Goal: Information Seeking & Learning: Learn about a topic

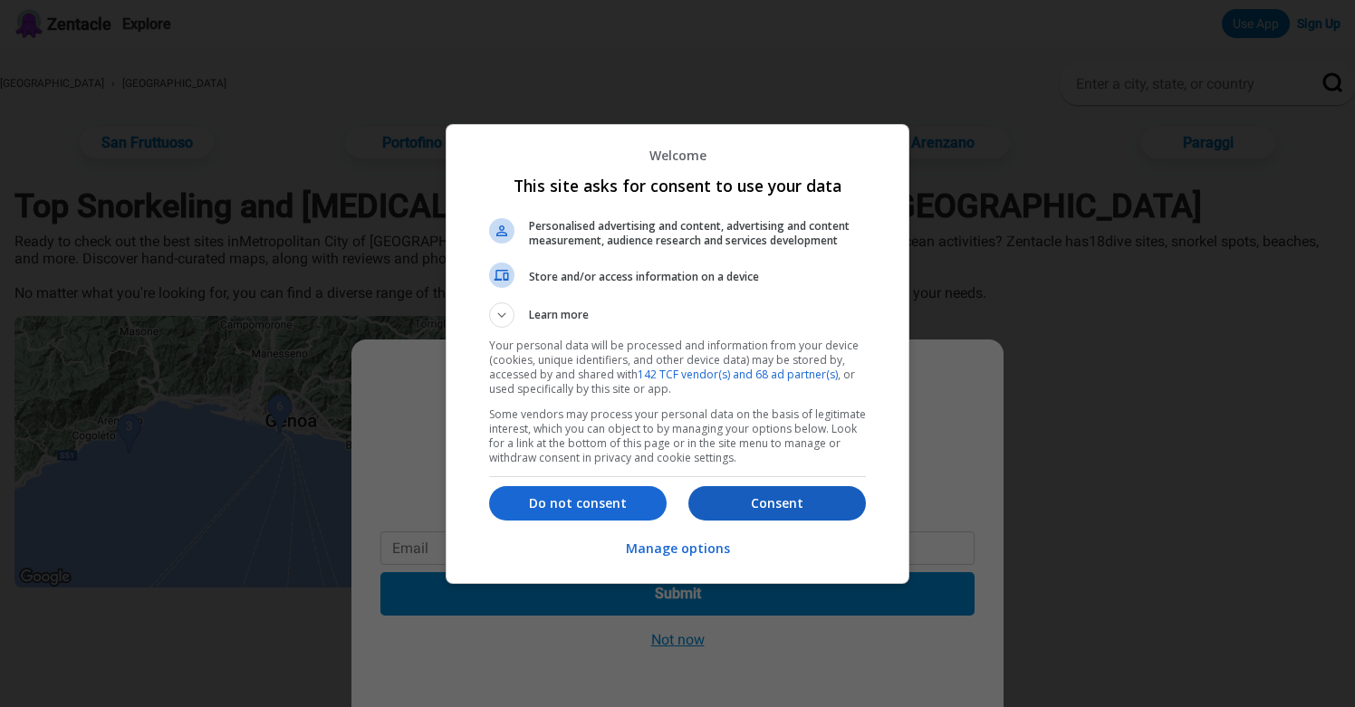
click at [751, 502] on p "Consent" at bounding box center [776, 503] width 177 height 18
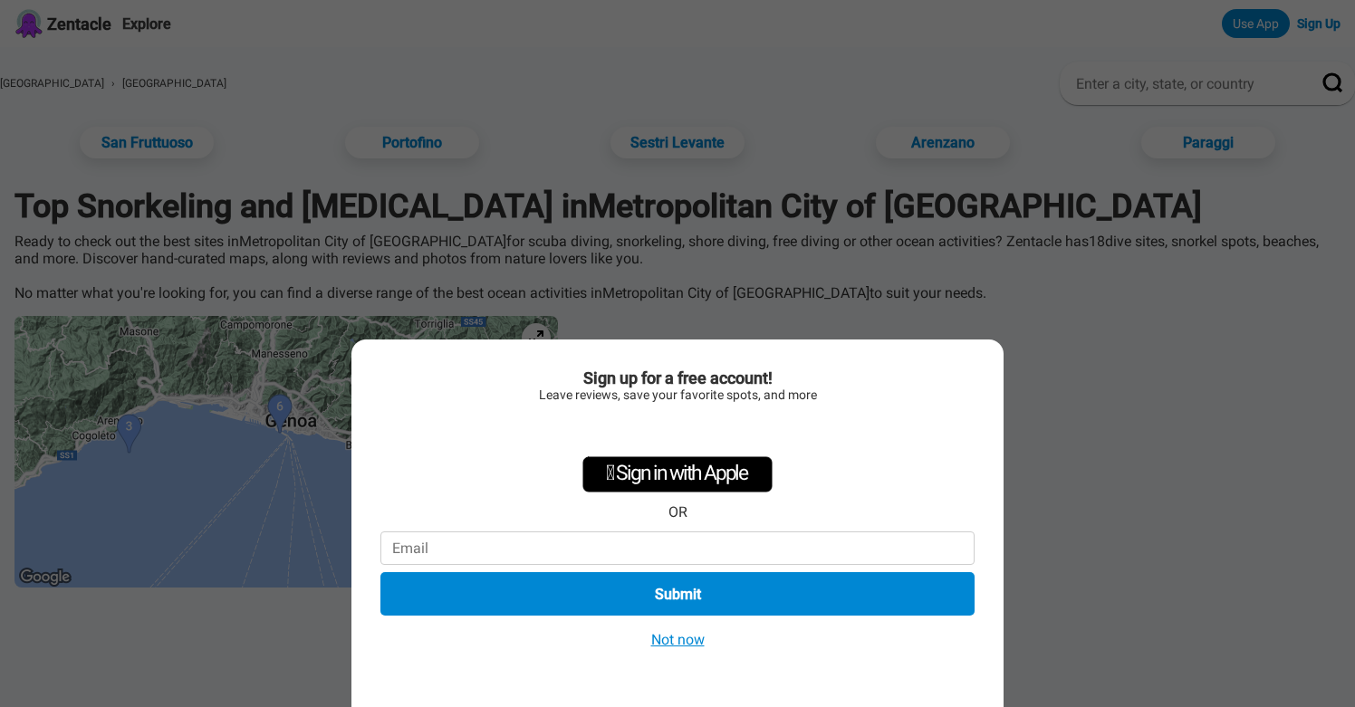
click at [689, 640] on button "Not now" at bounding box center [678, 639] width 64 height 19
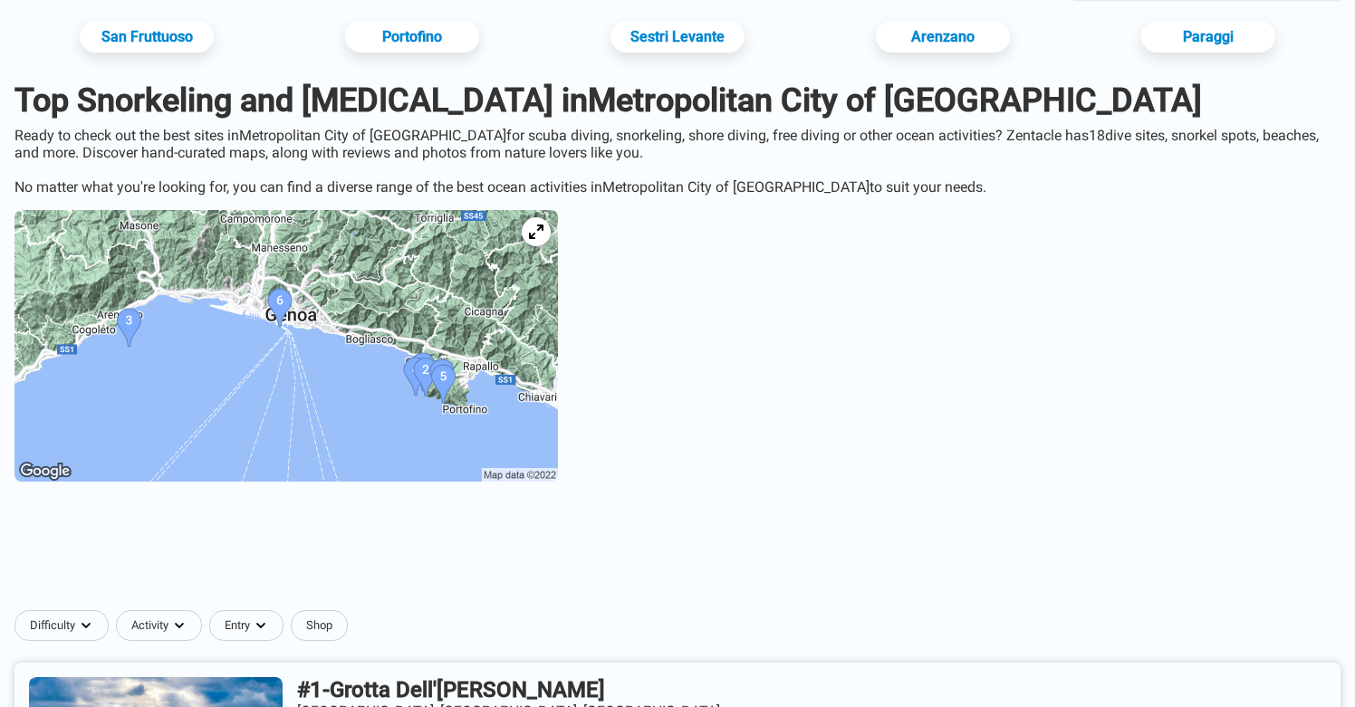
scroll to position [108, 0]
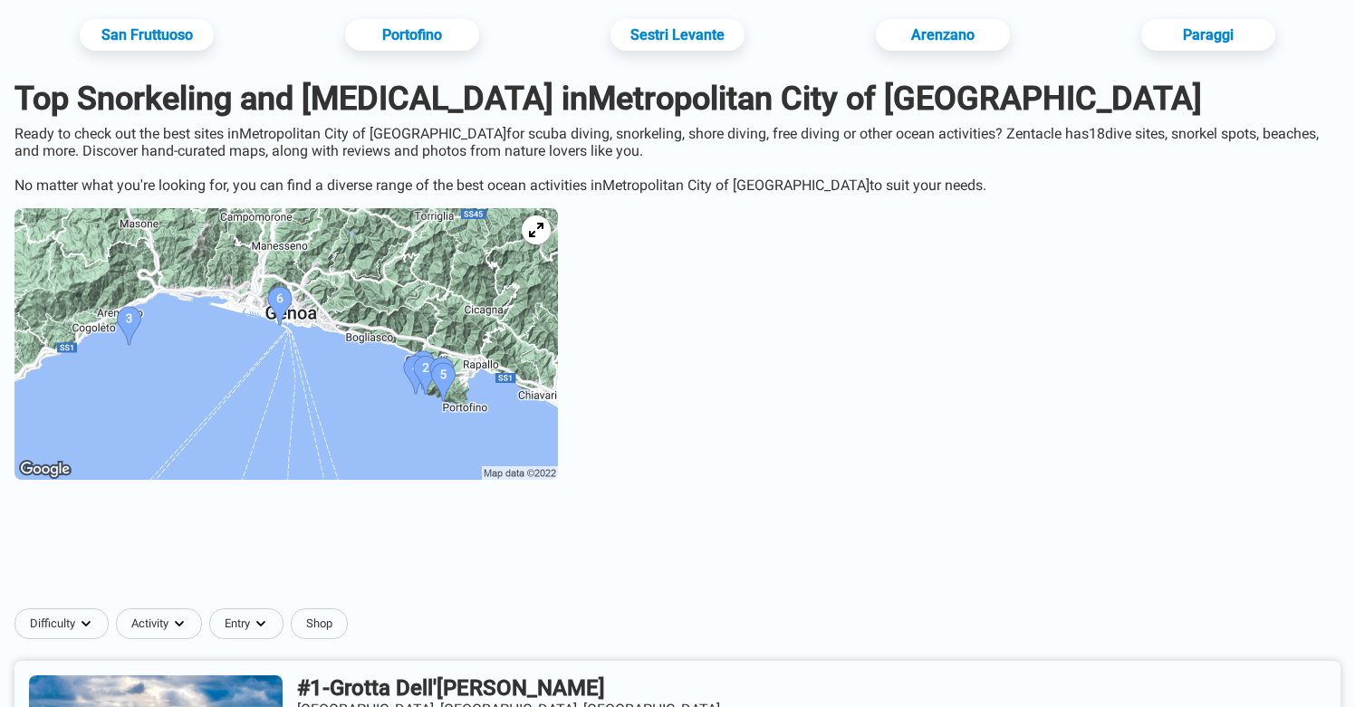
click at [326, 384] on img at bounding box center [285, 344] width 543 height 272
click at [544, 232] on icon at bounding box center [535, 229] width 17 height 17
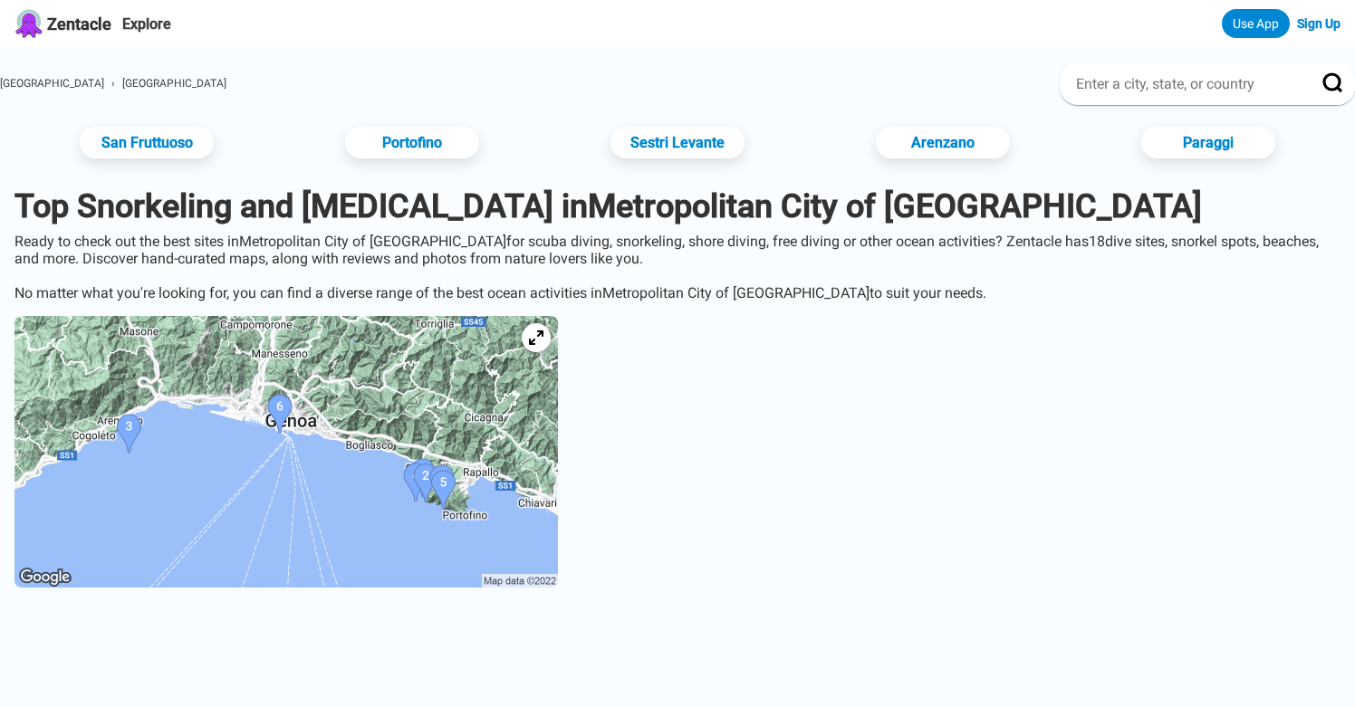
scroll to position [0, 0]
click at [505, 493] on img at bounding box center [285, 452] width 543 height 272
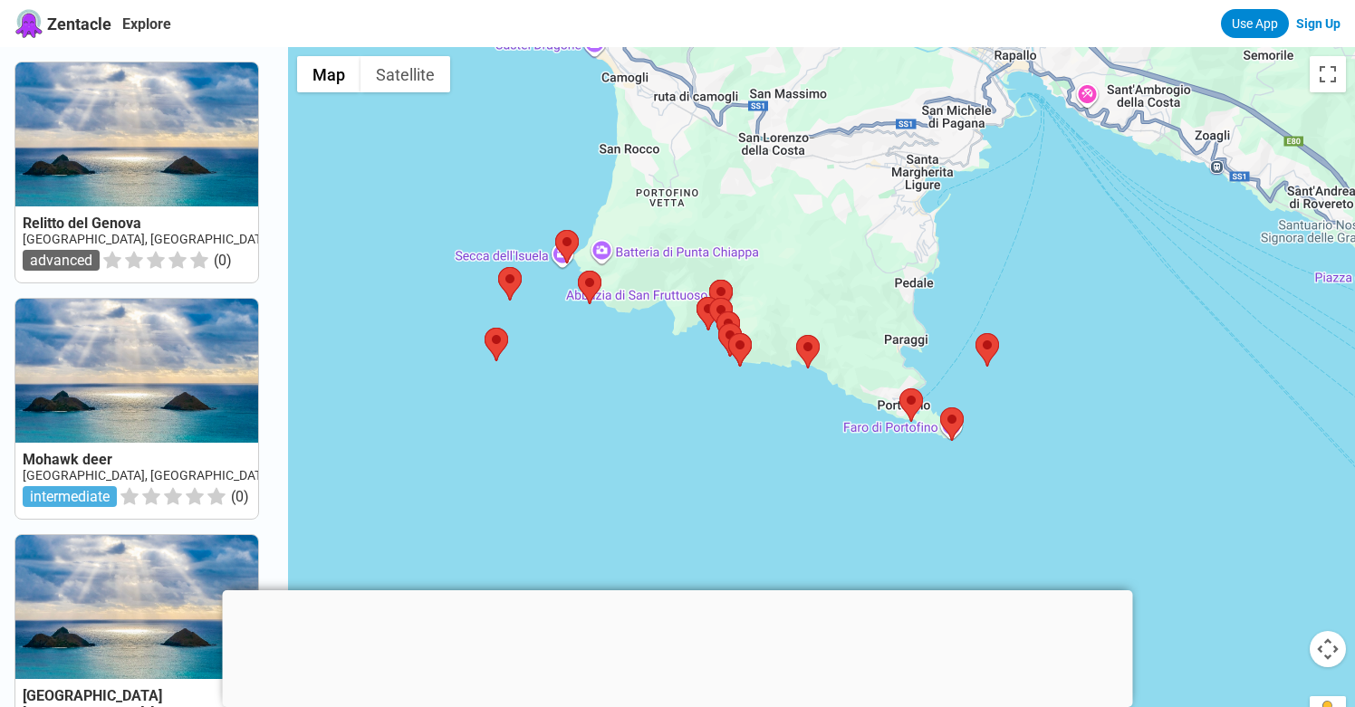
drag, startPoint x: 781, startPoint y: 470, endPoint x: 929, endPoint y: 215, distance: 295.4
click at [929, 215] on div at bounding box center [821, 400] width 1067 height 707
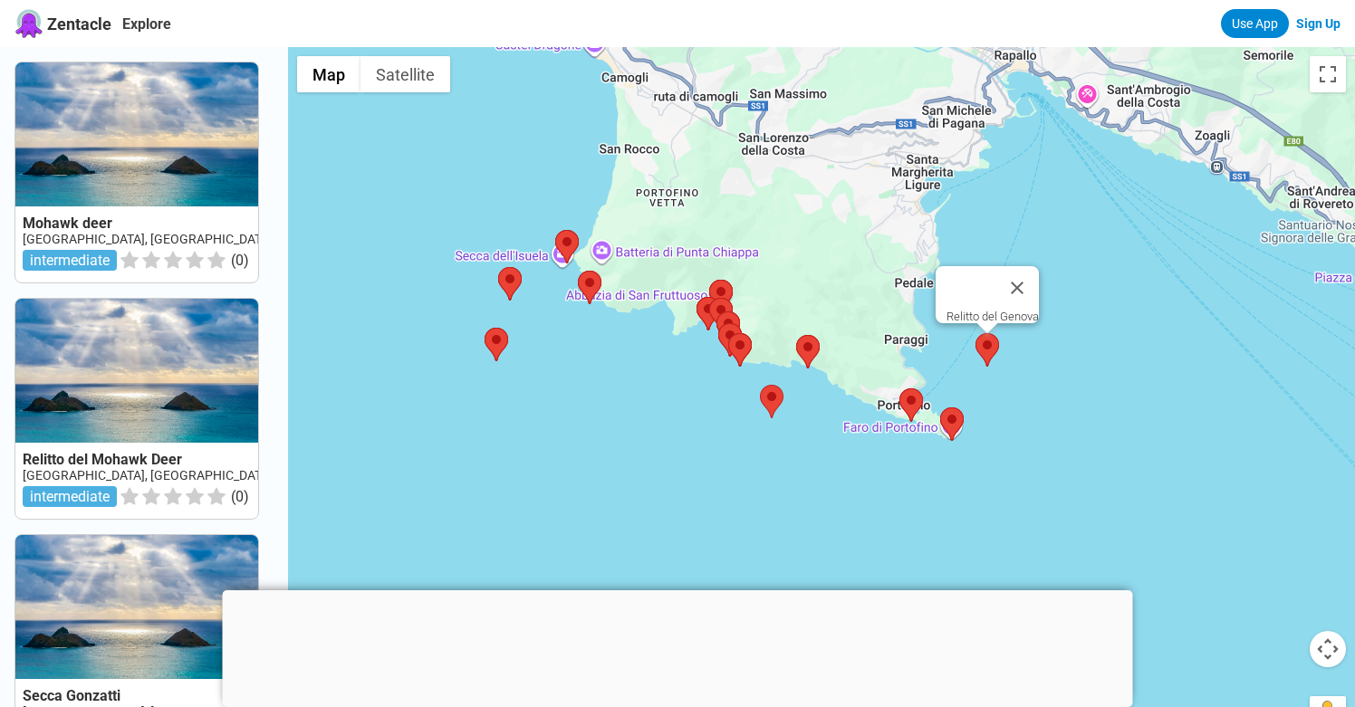
click at [975, 333] on area at bounding box center [975, 333] width 0 height 0
